Goal: Information Seeking & Learning: Understand process/instructions

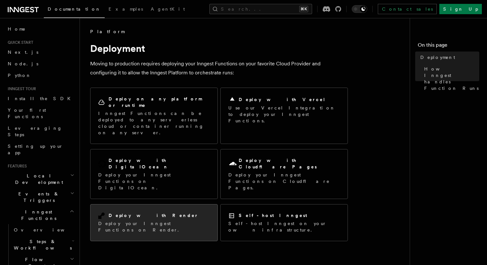
click at [135, 204] on div "Deploy with Render Deploy your Inngest Functions on Render." at bounding box center [153, 222] width 127 height 36
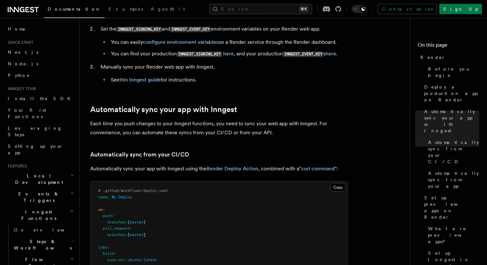
scroll to position [192, 0]
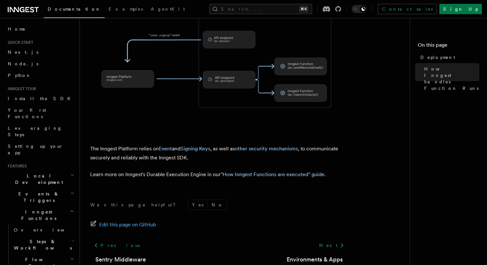
scroll to position [108, 0]
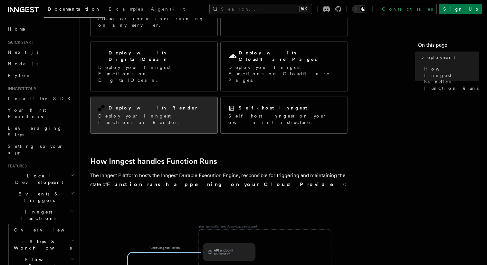
click at [143, 105] on div "Deploy with Render Deploy your Inngest Functions on Render." at bounding box center [153, 115] width 111 height 21
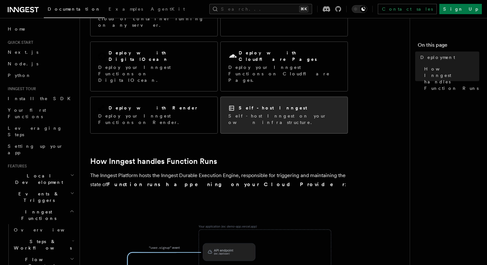
click at [263, 113] on p "Self-host Inngest on your own infrastructure." at bounding box center [283, 119] width 111 height 13
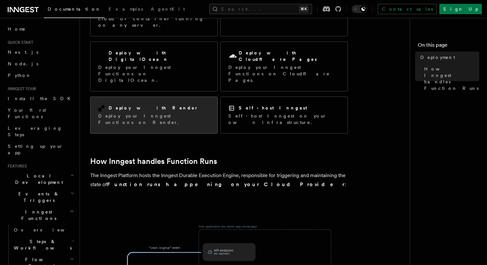
click at [147, 113] on p "Deploy your Inngest Functions on Render." at bounding box center [153, 119] width 111 height 13
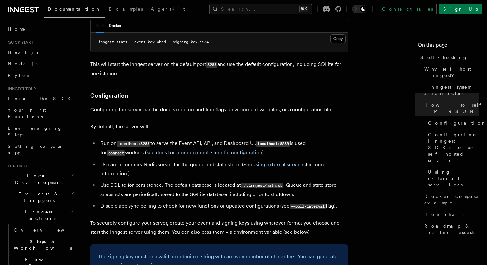
scroll to position [920, 0]
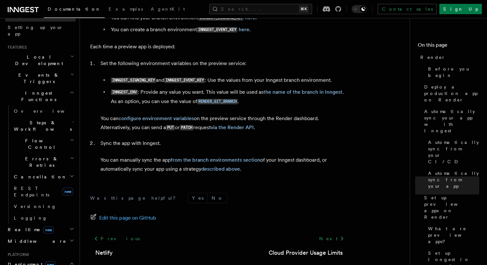
scroll to position [119, 0]
